Goal: Navigation & Orientation: Find specific page/section

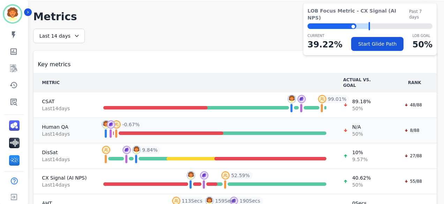
scroll to position [59, 0]
